Goal: Information Seeking & Learning: Find specific fact

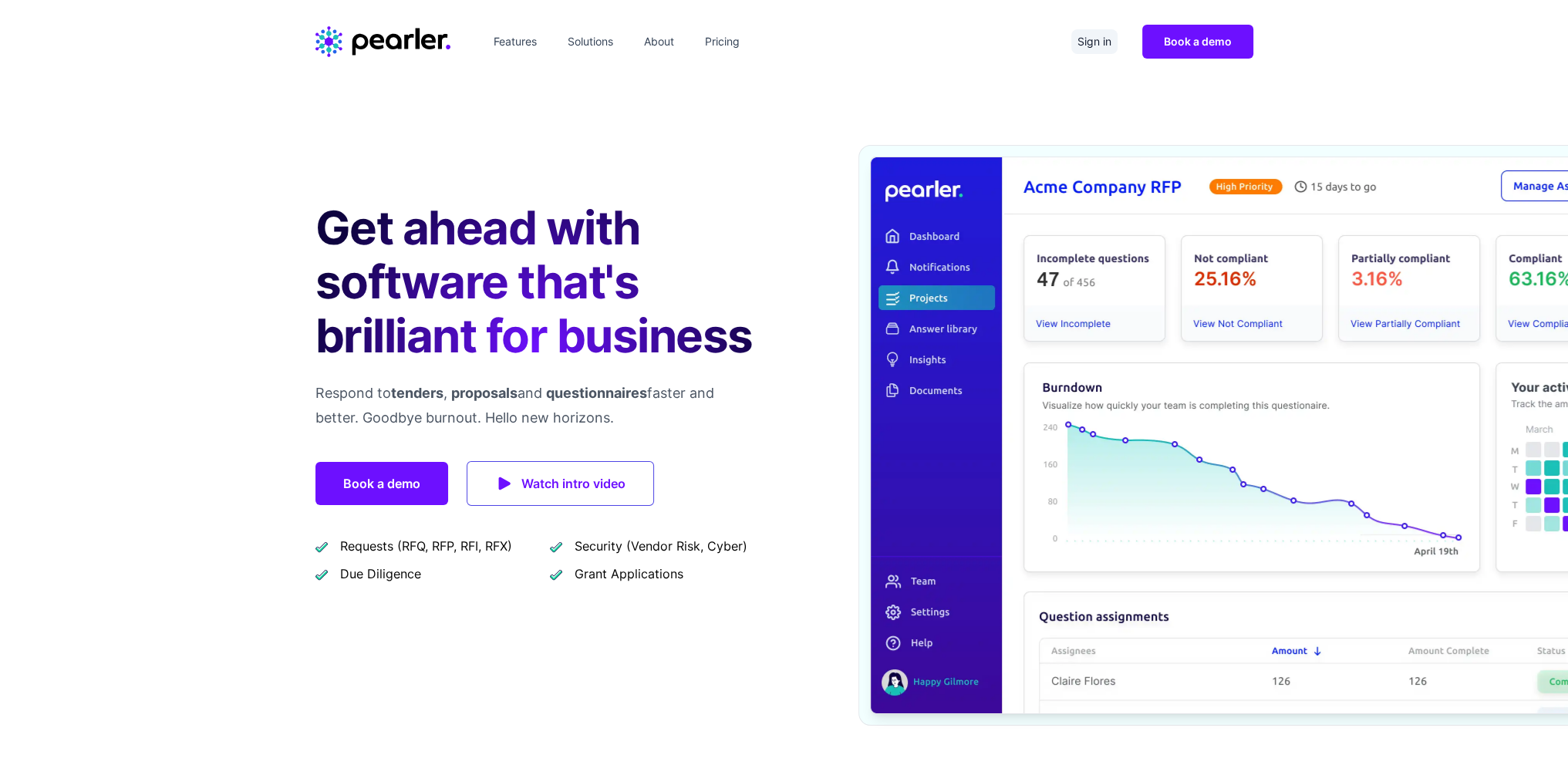
click at [1102, 49] on link "Sign in" at bounding box center [1095, 42] width 46 height 25
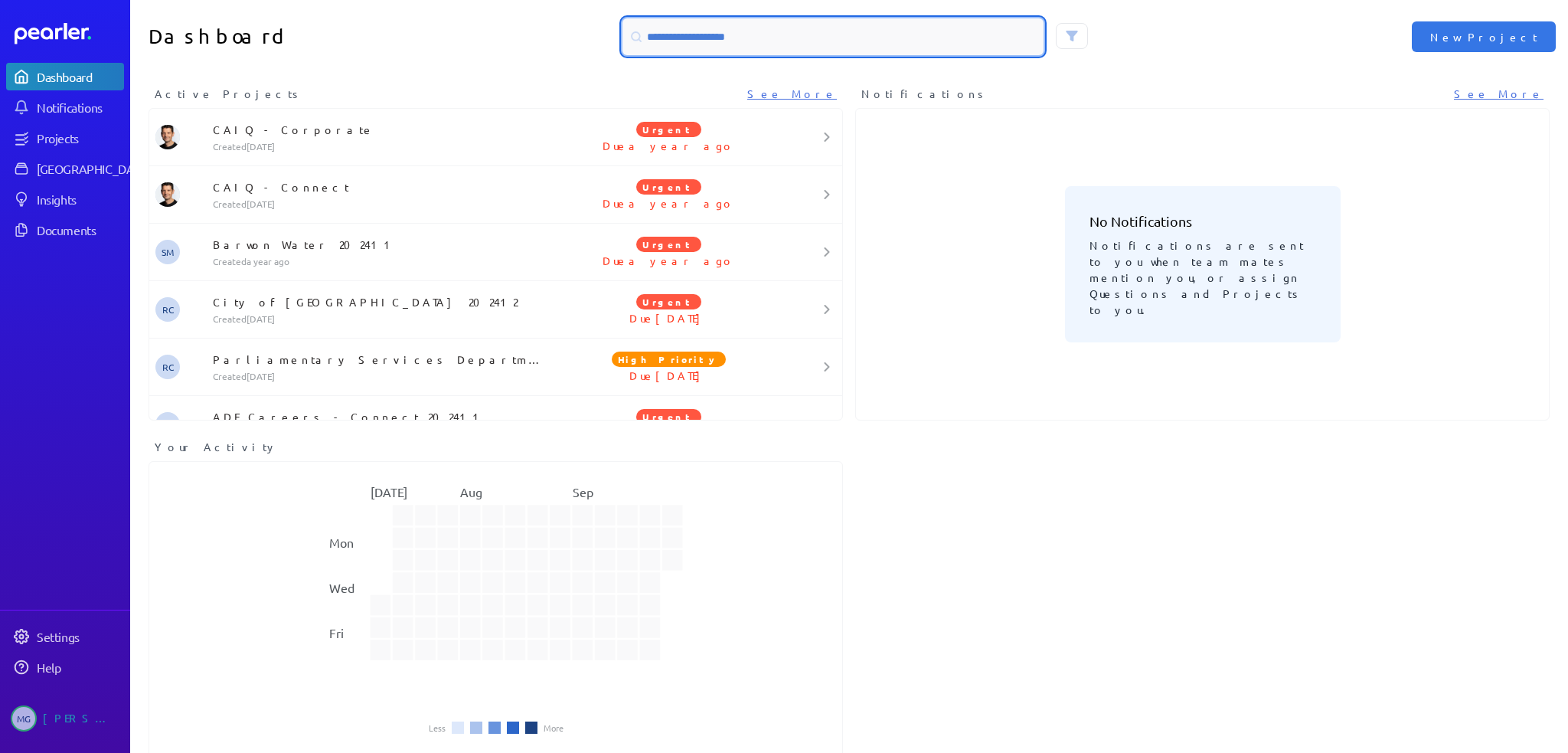
click at [857, 35] on input at bounding box center [833, 37] width 421 height 37
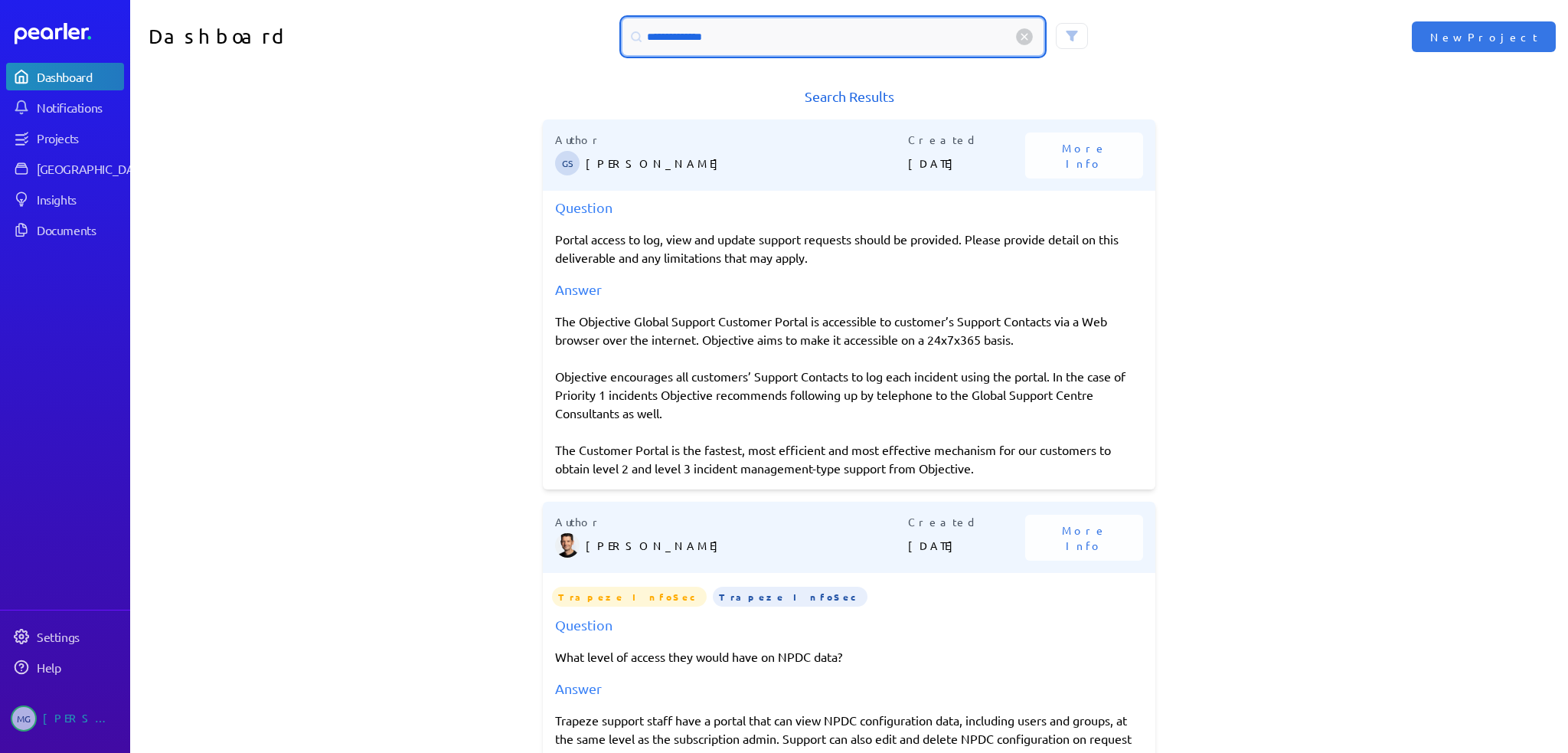
type input "**********"
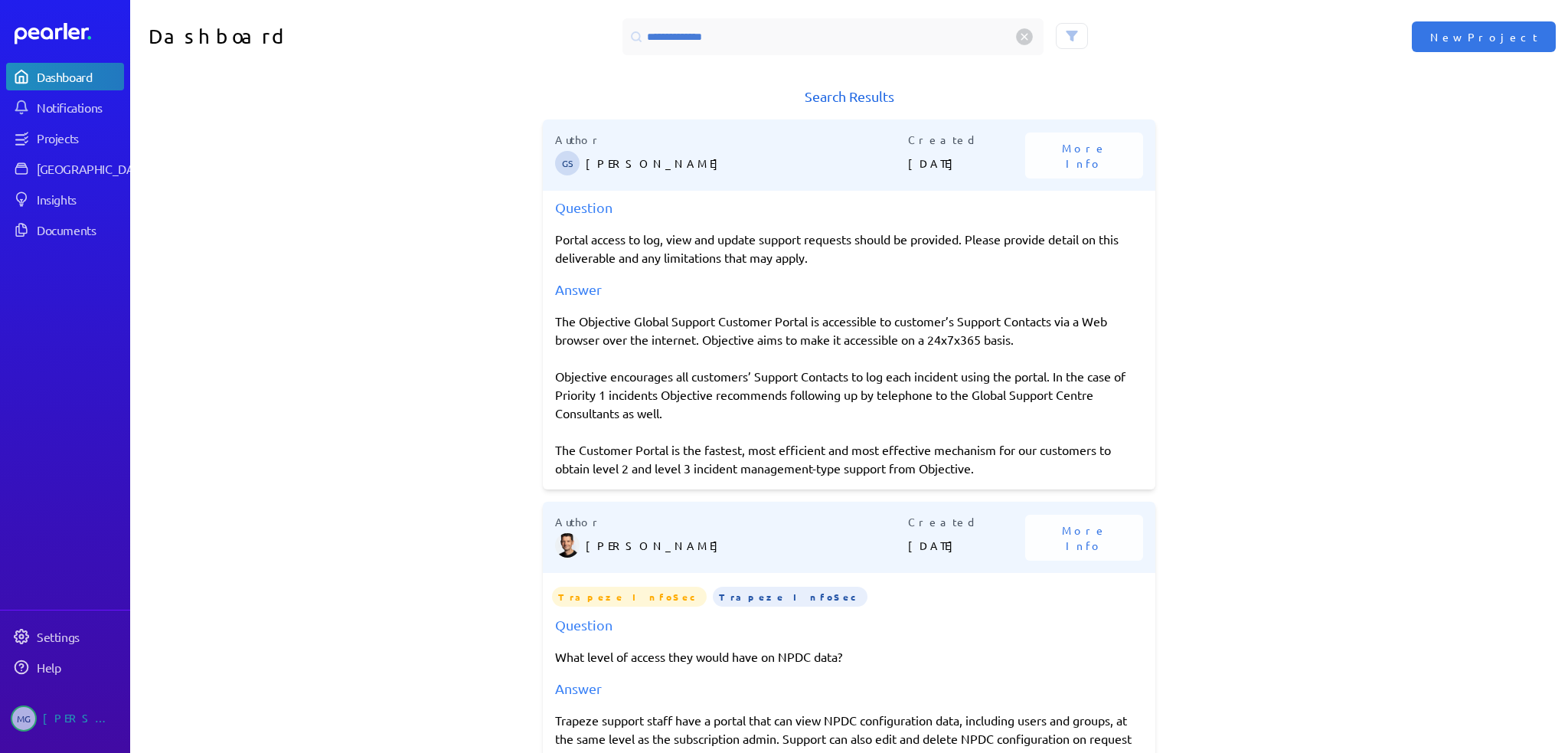
drag, startPoint x: 1004, startPoint y: 470, endPoint x: 549, endPoint y: 315, distance: 480.7
click at [555, 315] on div "The Objective Global Support Customer Portal is accessible to customer’s Suppor…" at bounding box center [849, 395] width 588 height 166
copy div "The Objective Global Support Customer Portal is accessible to customer’s Suppor…"
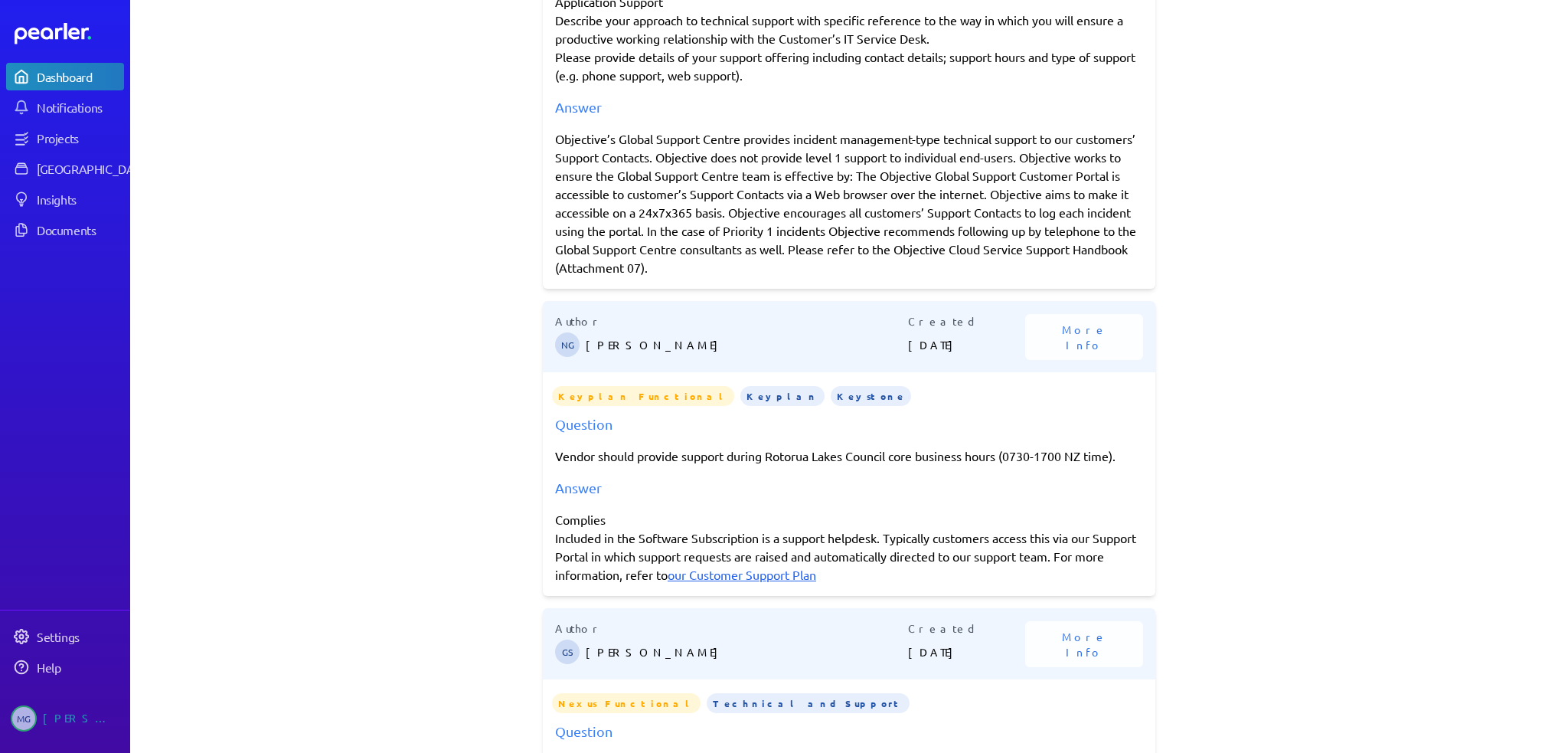
scroll to position [999, 0]
click at [817, 575] on link "our Customer Support Plan" at bounding box center [742, 574] width 149 height 15
